Goal: Information Seeking & Learning: Learn about a topic

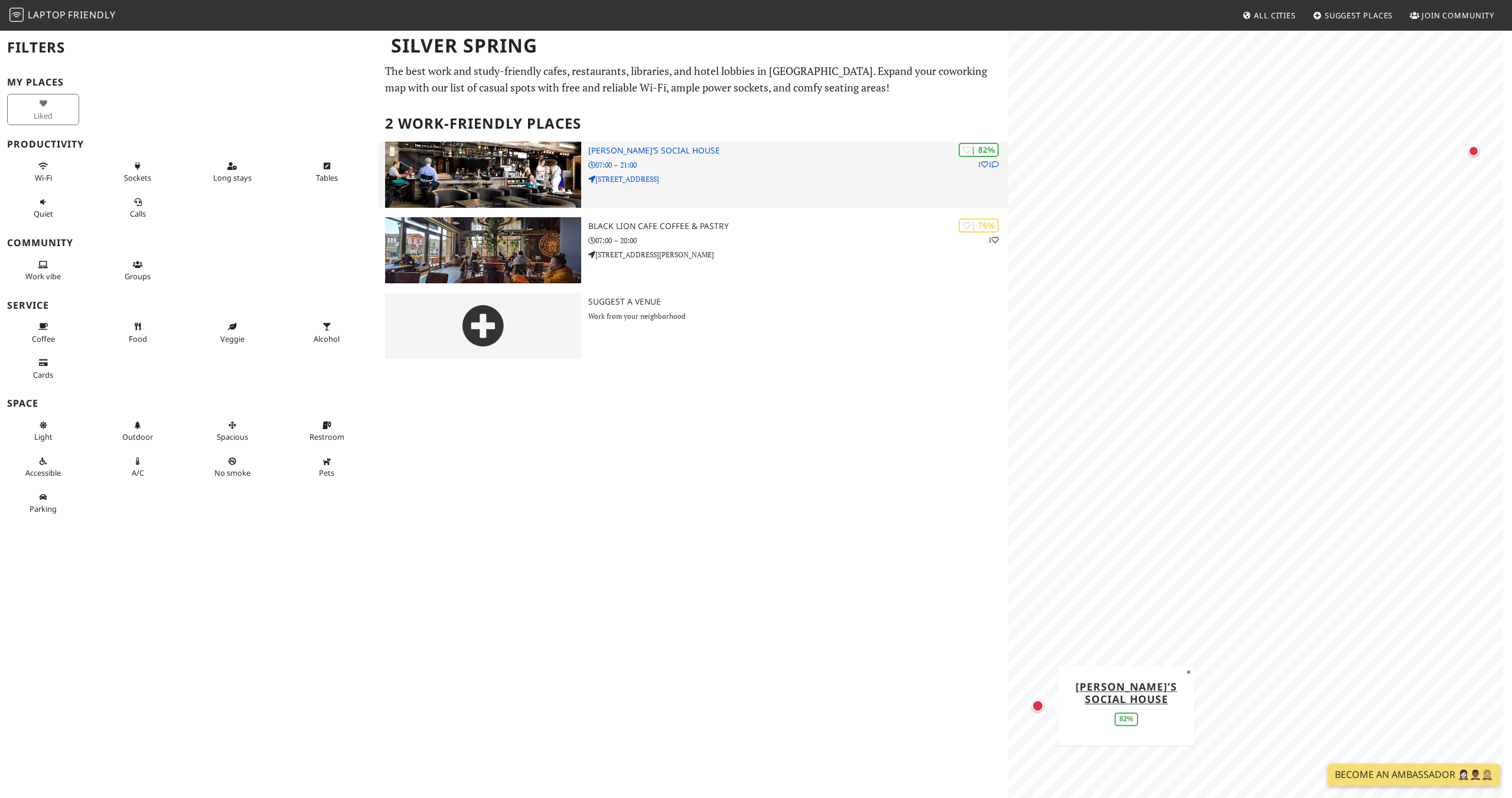
click at [988, 183] on p "918 Silver Spring Ave" at bounding box center [798, 179] width 420 height 11
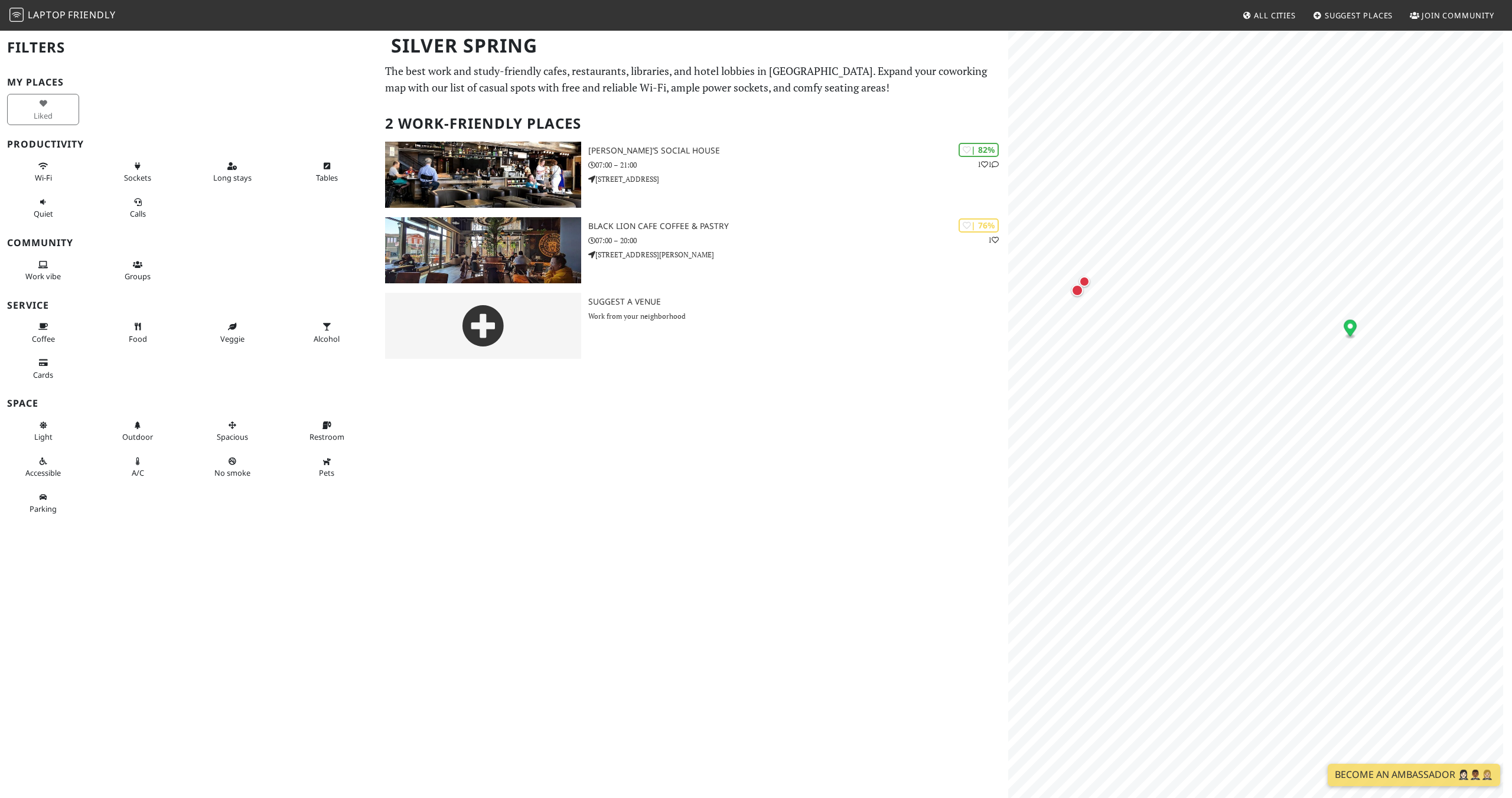
click at [1279, 14] on span "All Cities" at bounding box center [1274, 15] width 42 height 11
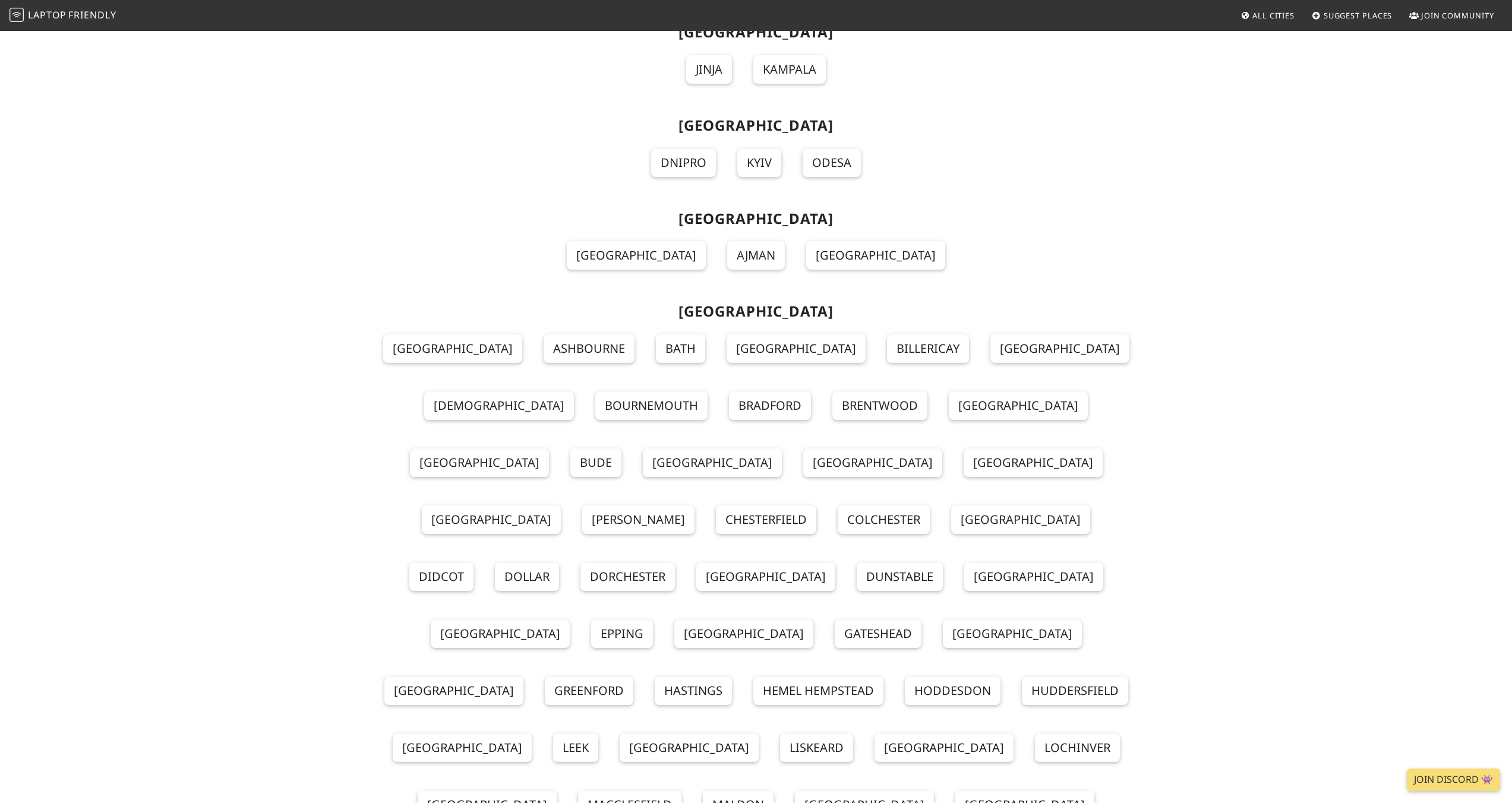
scroll to position [13842, 0]
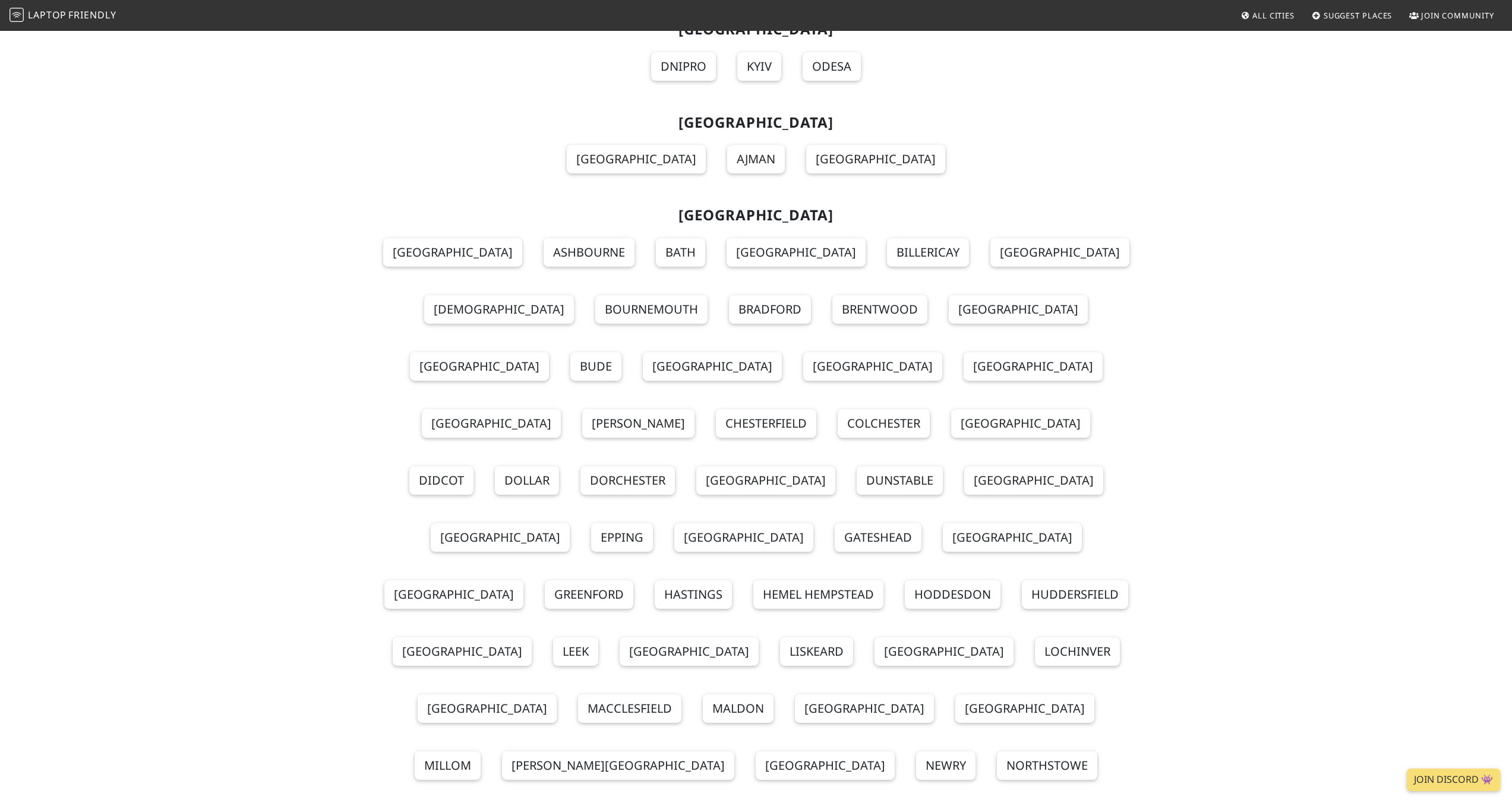
scroll to position [13871, 0]
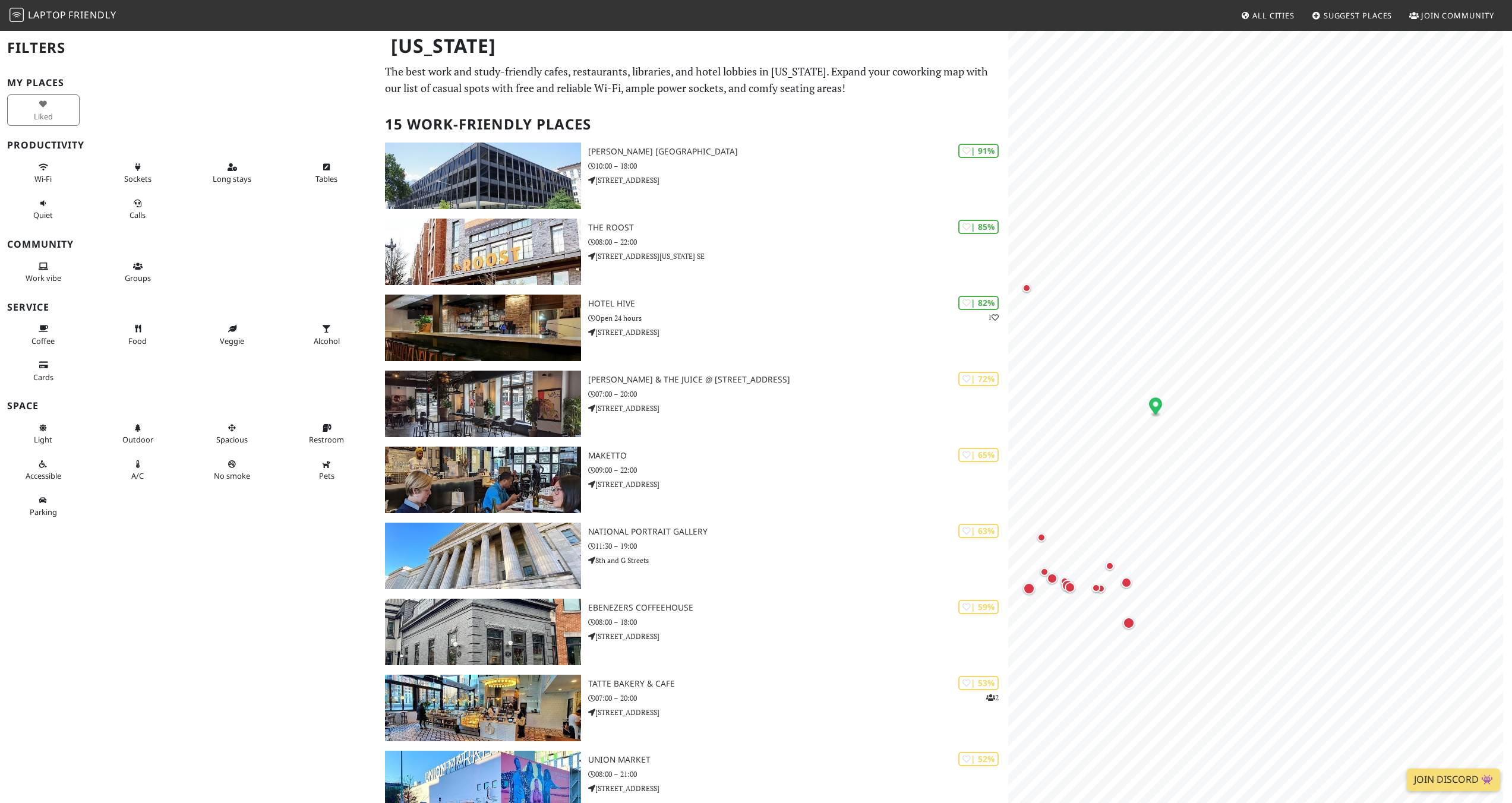
click at [893, 69] on div "Washington" at bounding box center [756, 53] width 1512 height 47
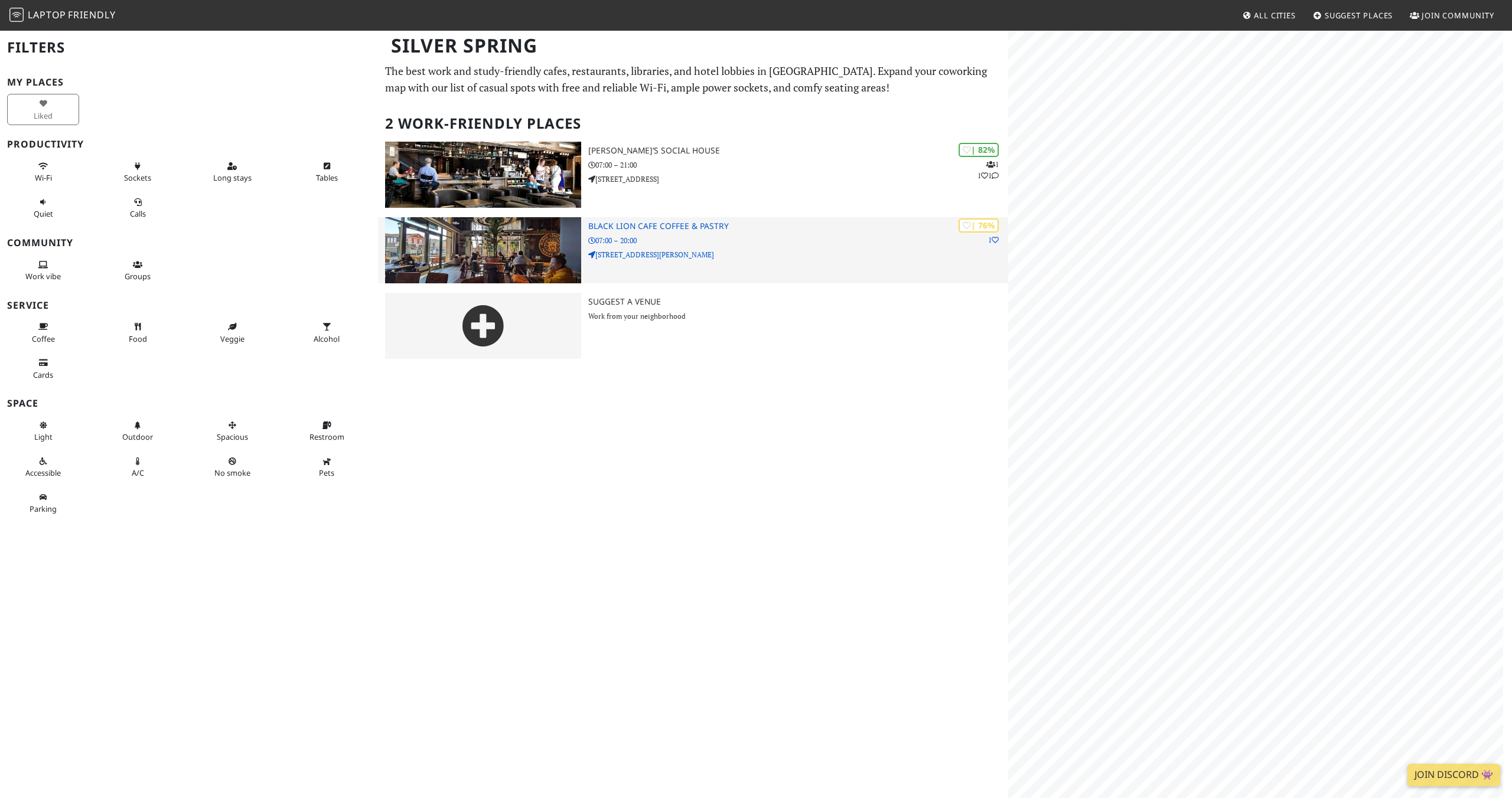
click at [677, 238] on p "07:00 – 20:00" at bounding box center [798, 240] width 420 height 11
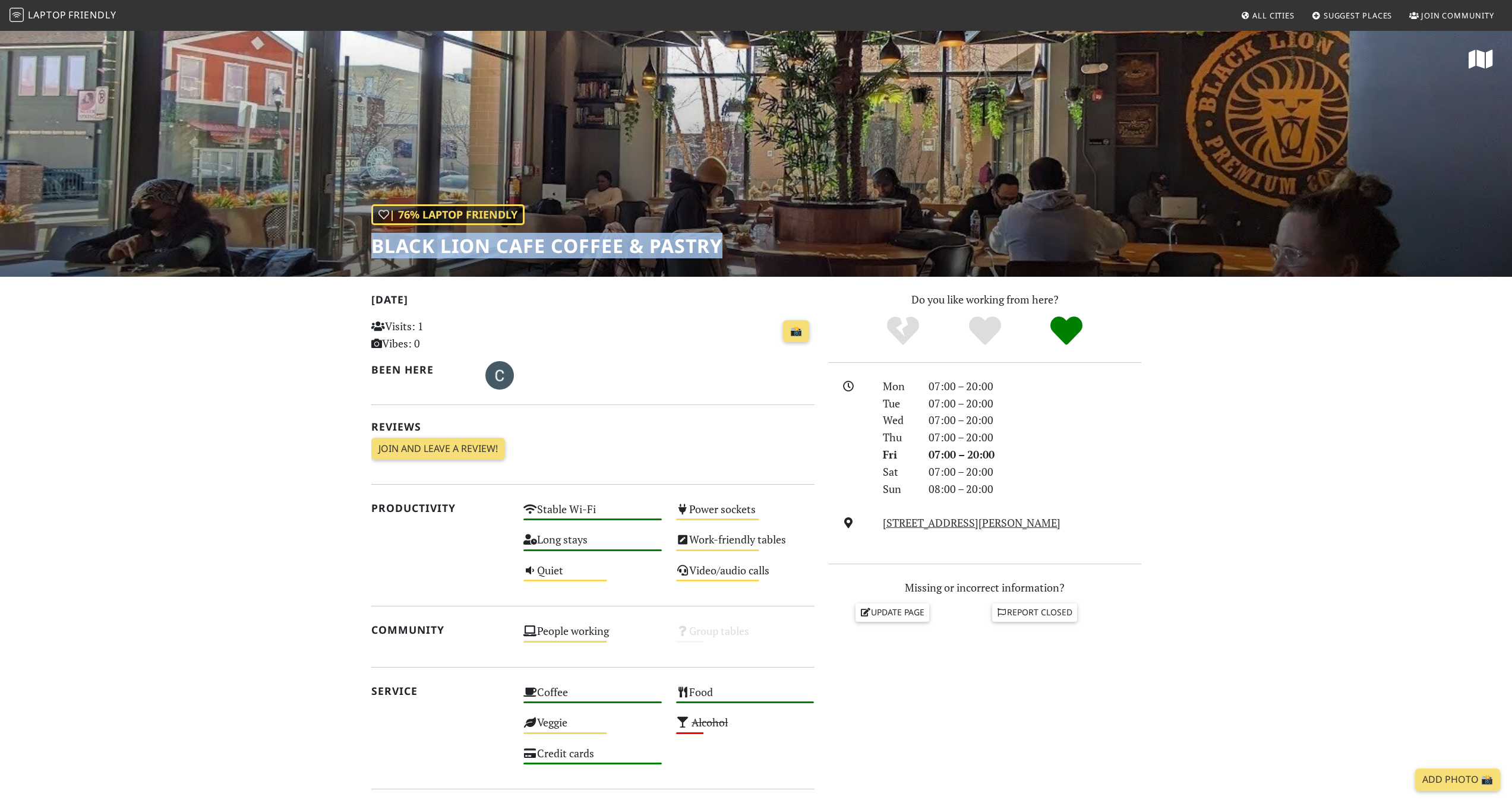
drag, startPoint x: 369, startPoint y: 243, endPoint x: 732, endPoint y: 244, distance: 363.0
click at [732, 244] on div "| 76% Laptop Friendly Black Lion Cafe Coffee & Pastry" at bounding box center [756, 153] width 1512 height 247
copy h1 "Black Lion Cafe Coffee & Pastry"
